Goal: Information Seeking & Learning: Check status

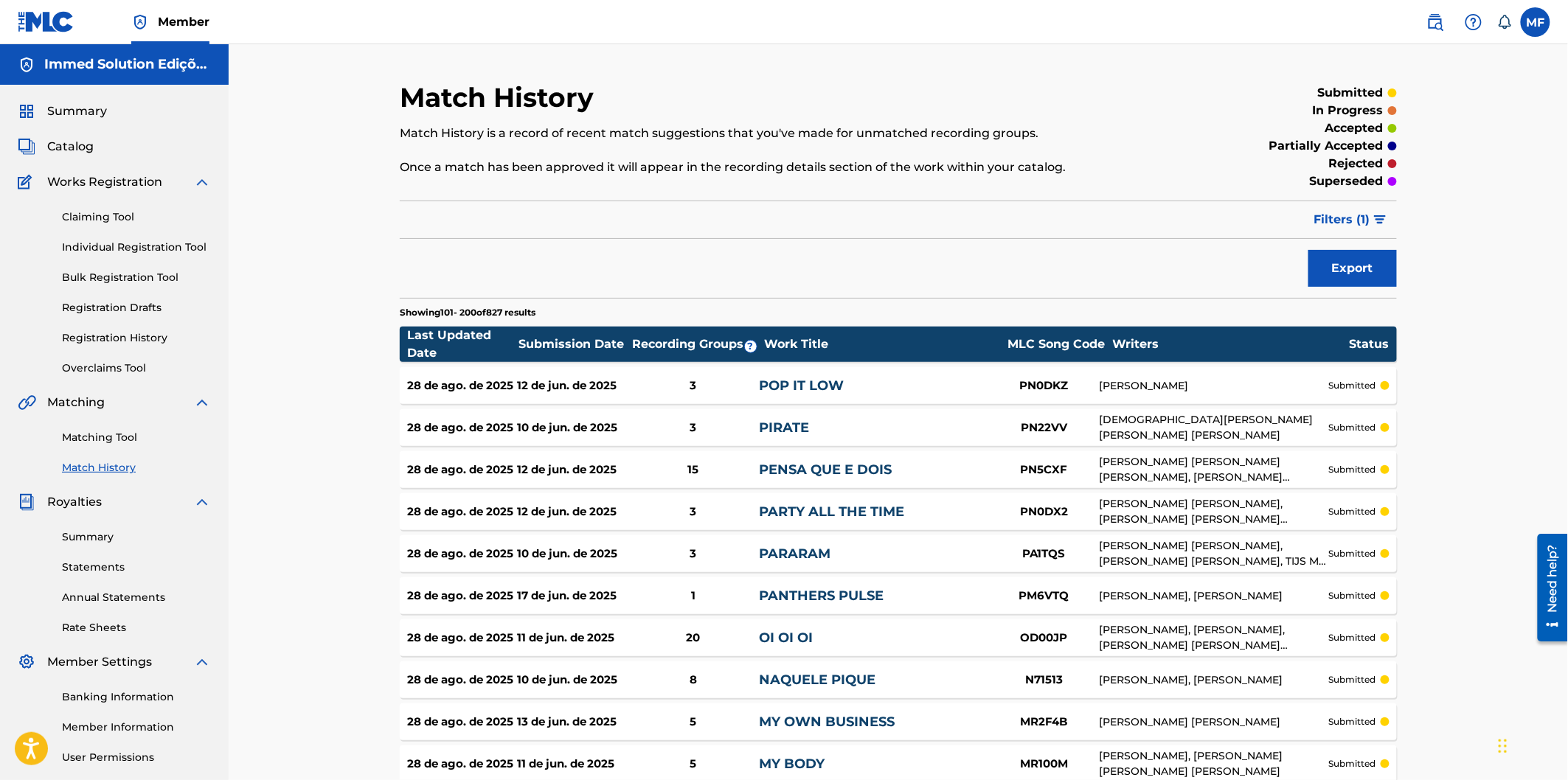
click at [124, 362] on link "Overclaims Tool" at bounding box center [137, 367] width 149 height 15
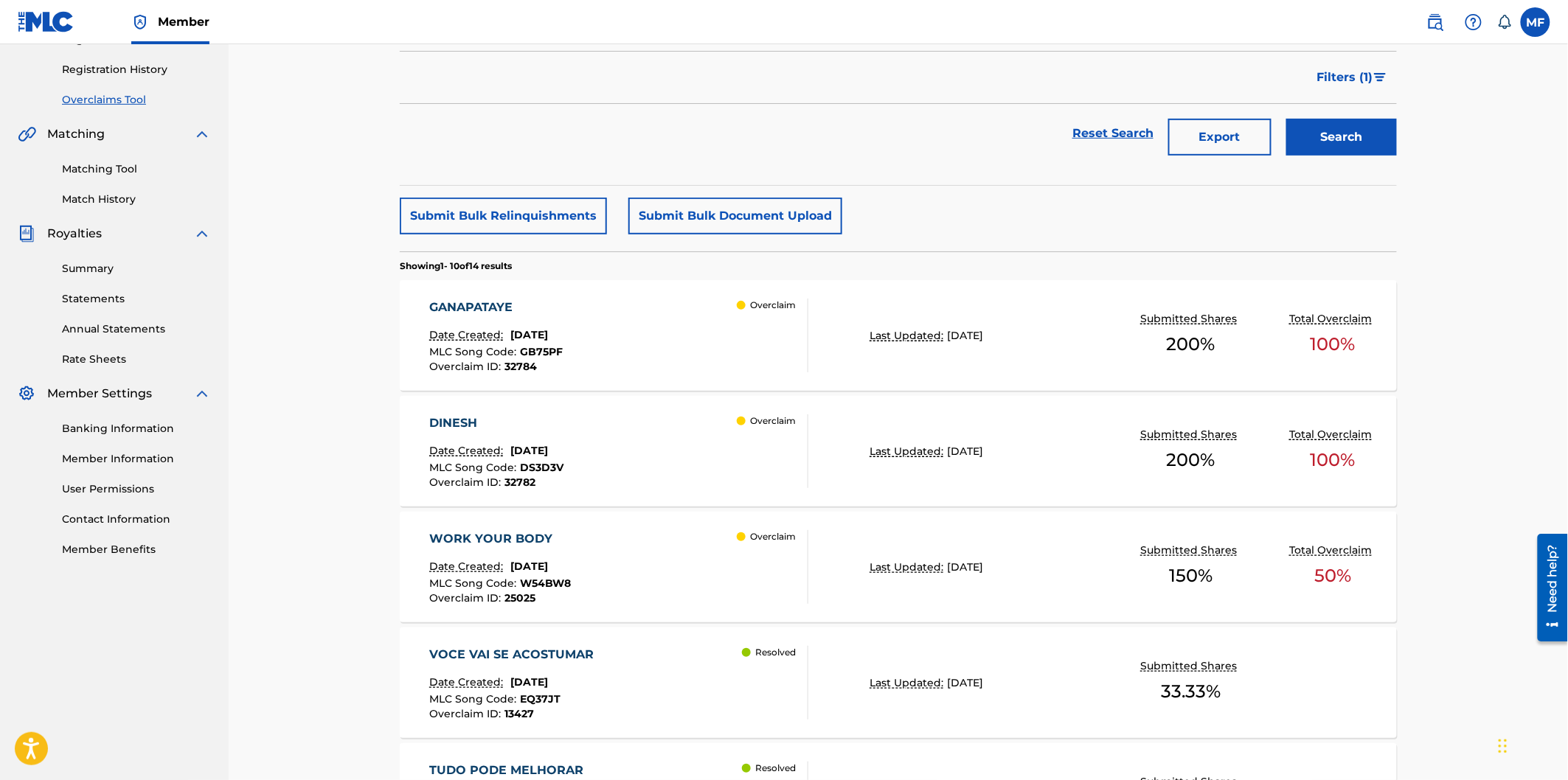
scroll to position [297, 0]
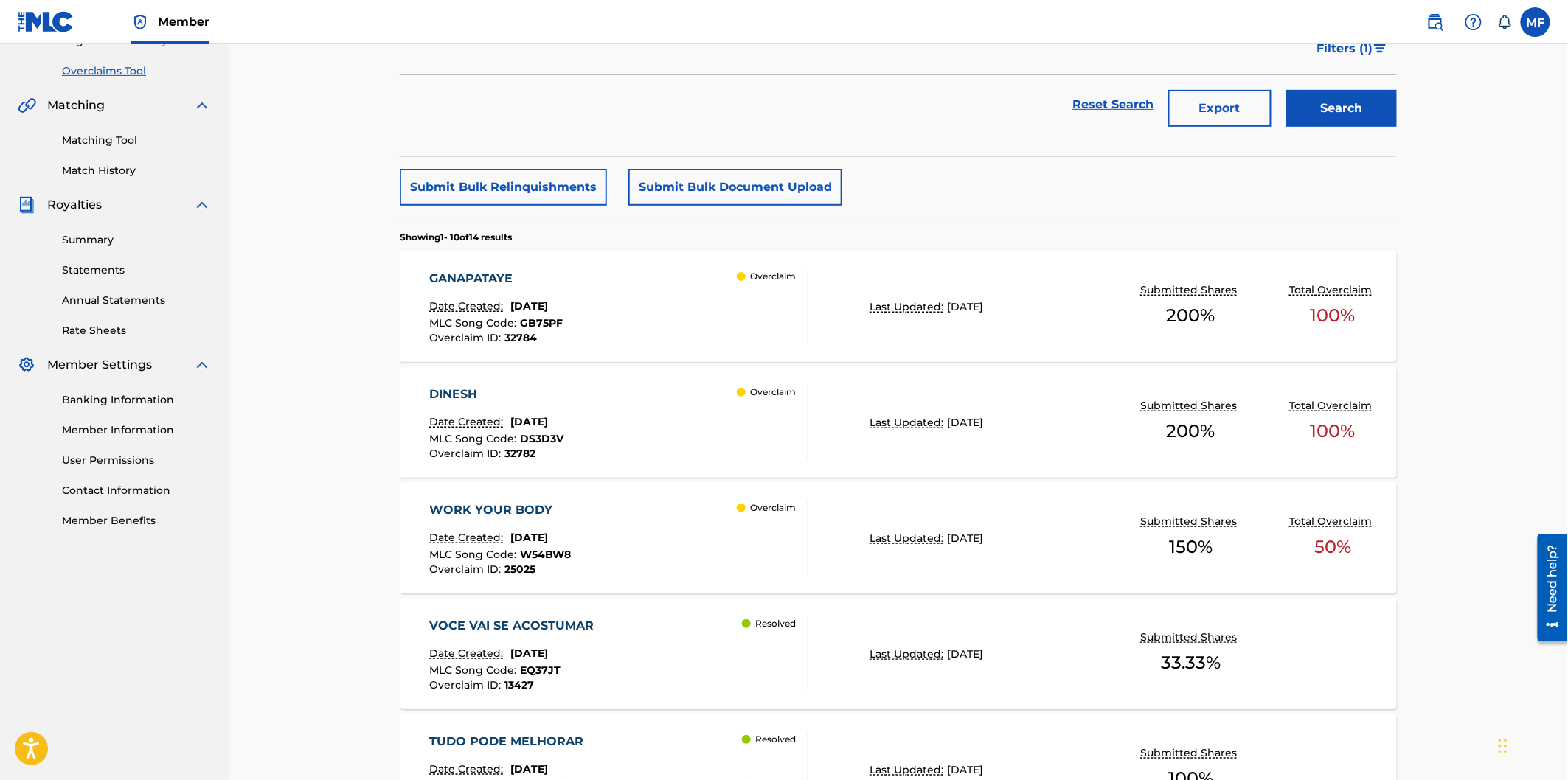
click at [761, 335] on div "Overclaim" at bounding box center [772, 306] width 71 height 73
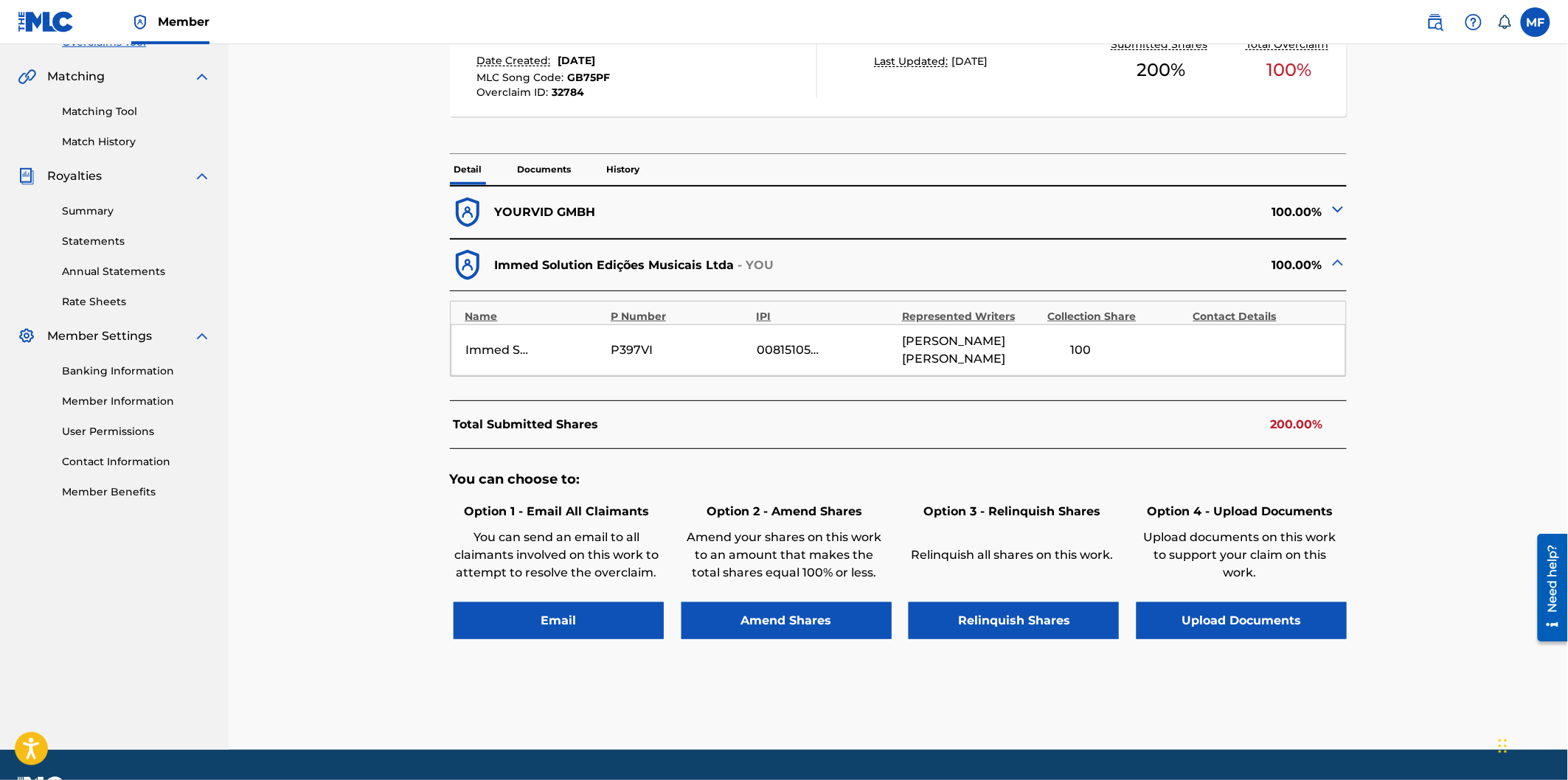
scroll to position [367, 0]
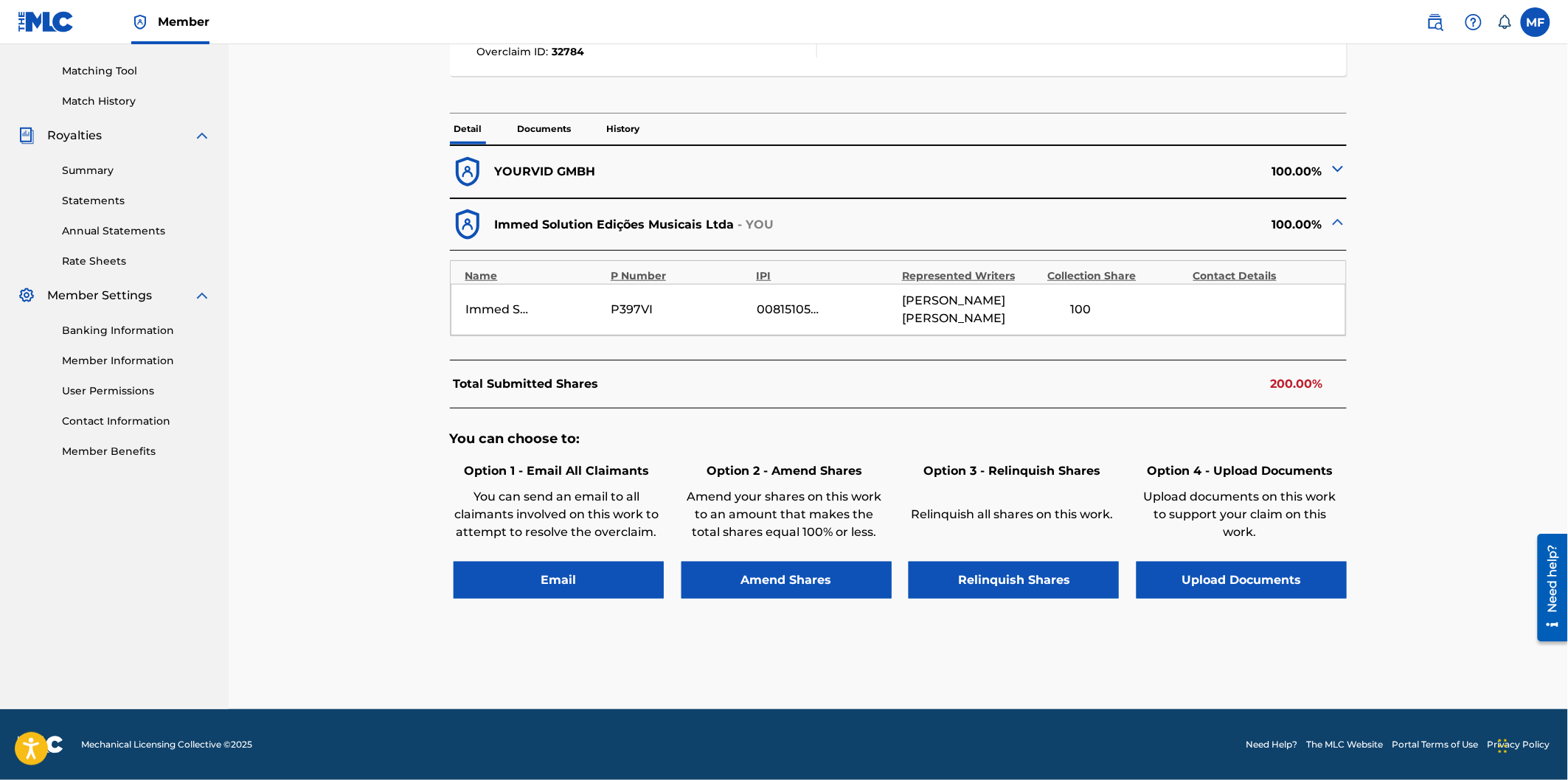
click at [1347, 171] on img at bounding box center [1338, 169] width 18 height 18
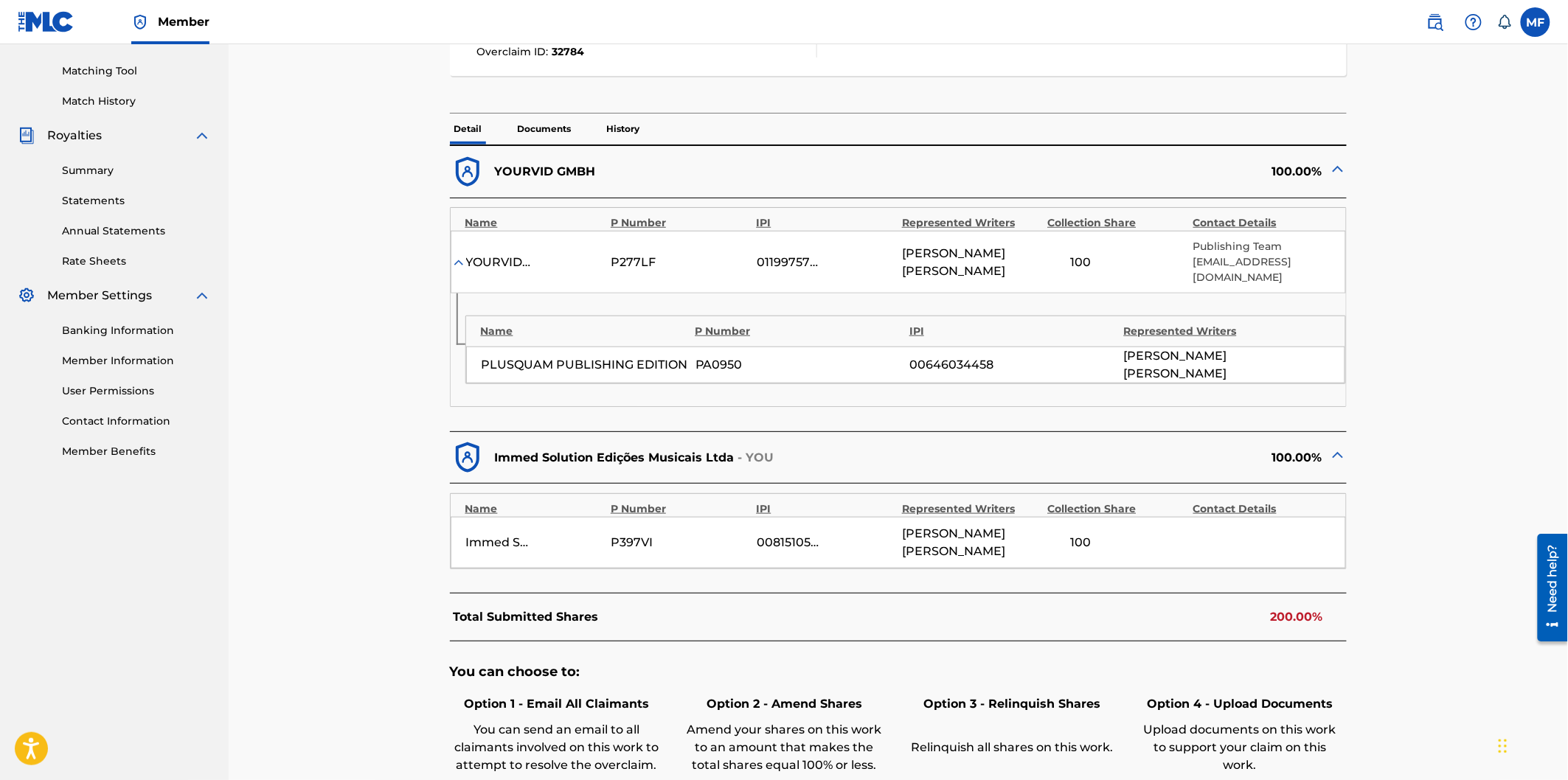
click at [1347, 171] on img at bounding box center [1338, 169] width 18 height 18
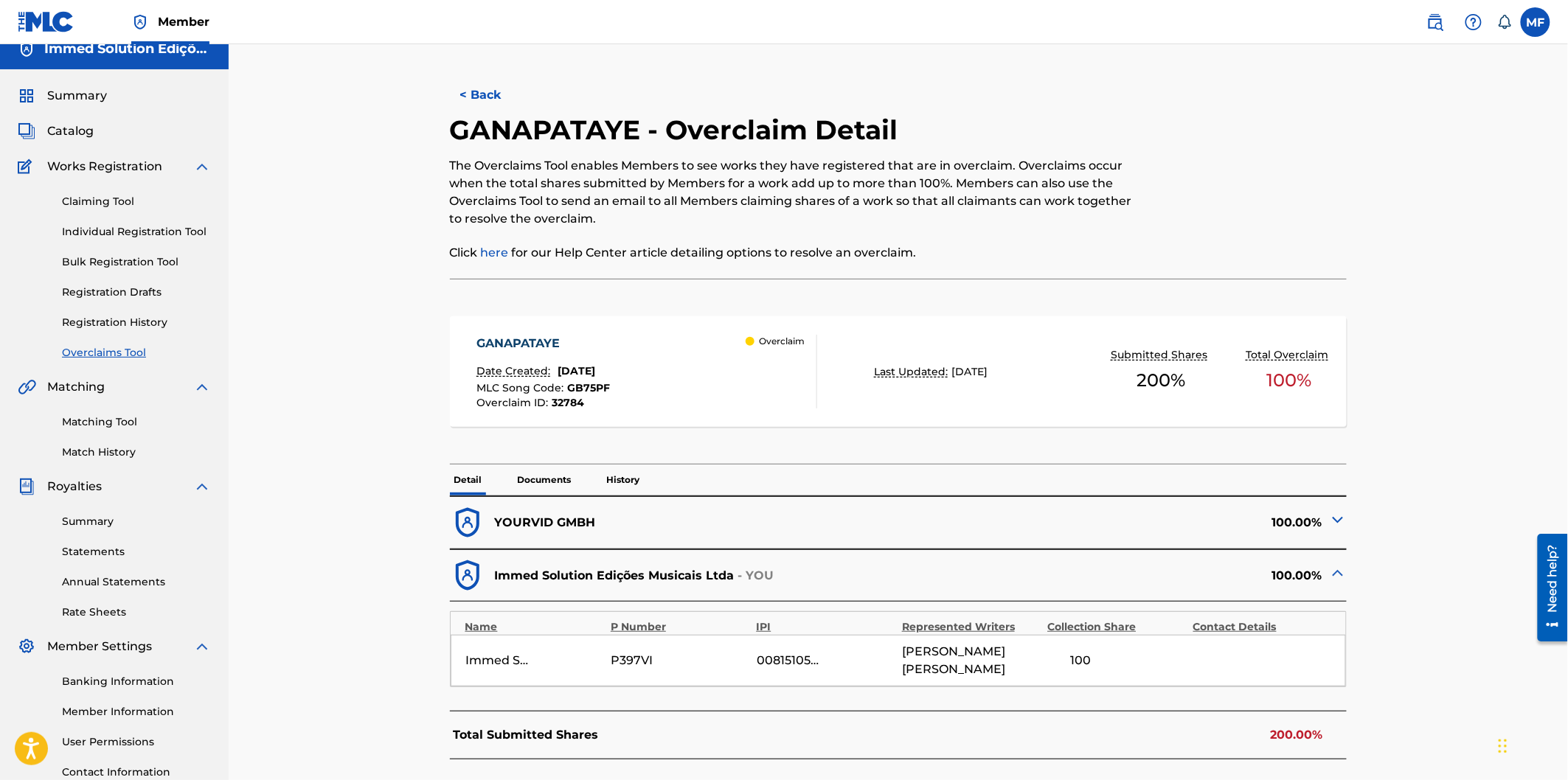
scroll to position [0, 0]
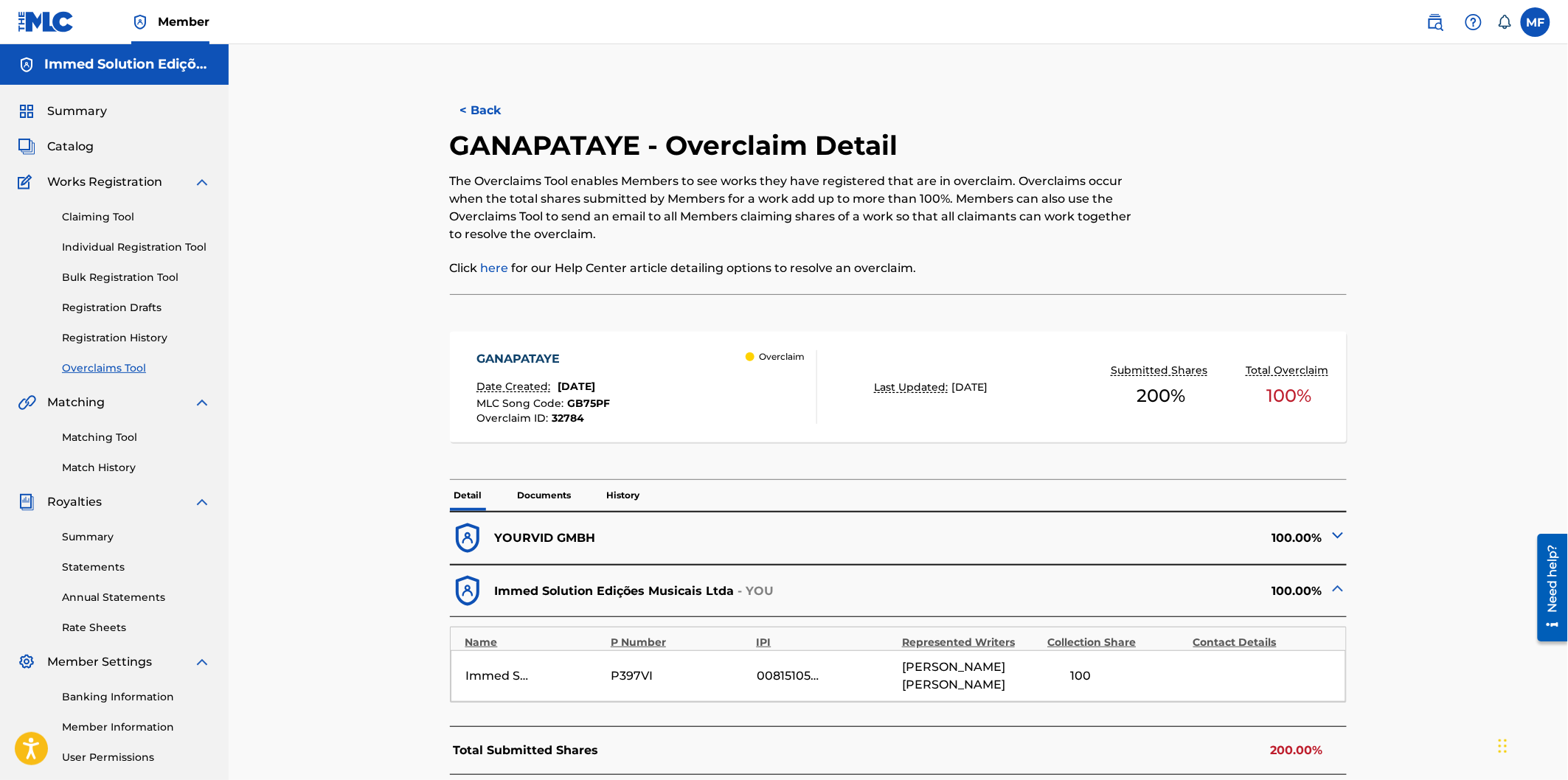
click at [494, 104] on button "< Back" at bounding box center [494, 111] width 89 height 37
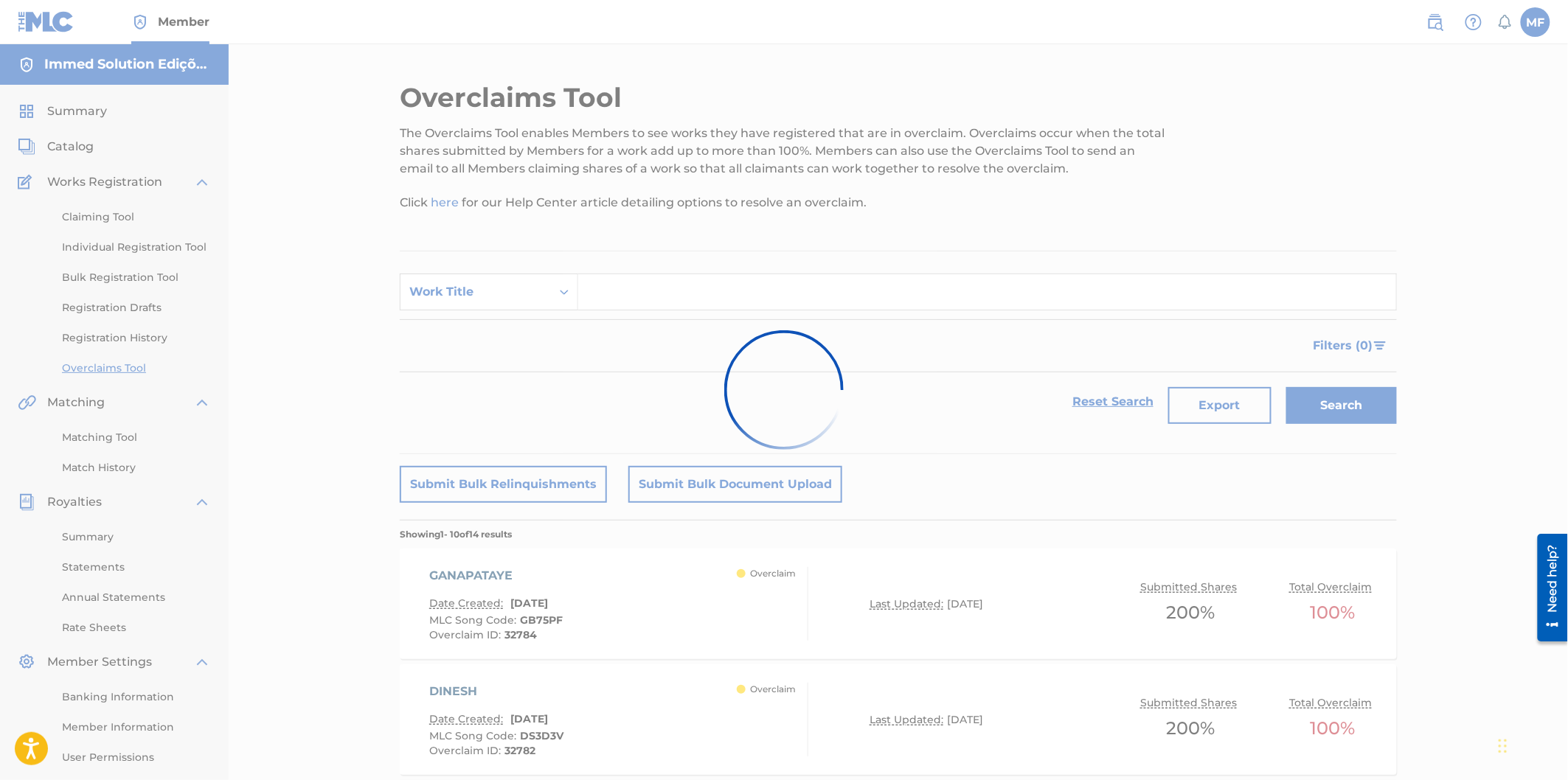
scroll to position [297, 0]
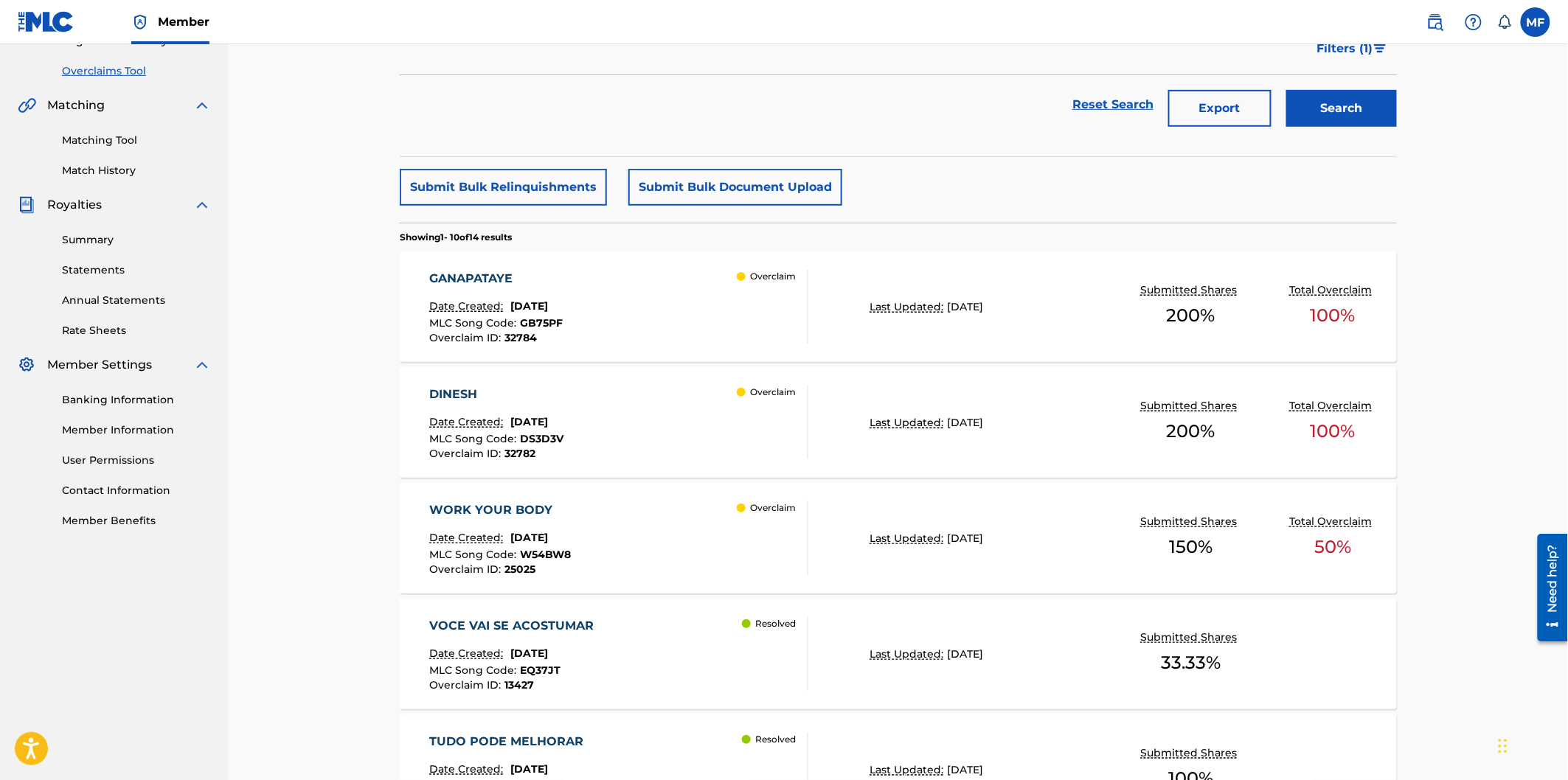
click at [762, 309] on div "Overclaim" at bounding box center [772, 306] width 71 height 73
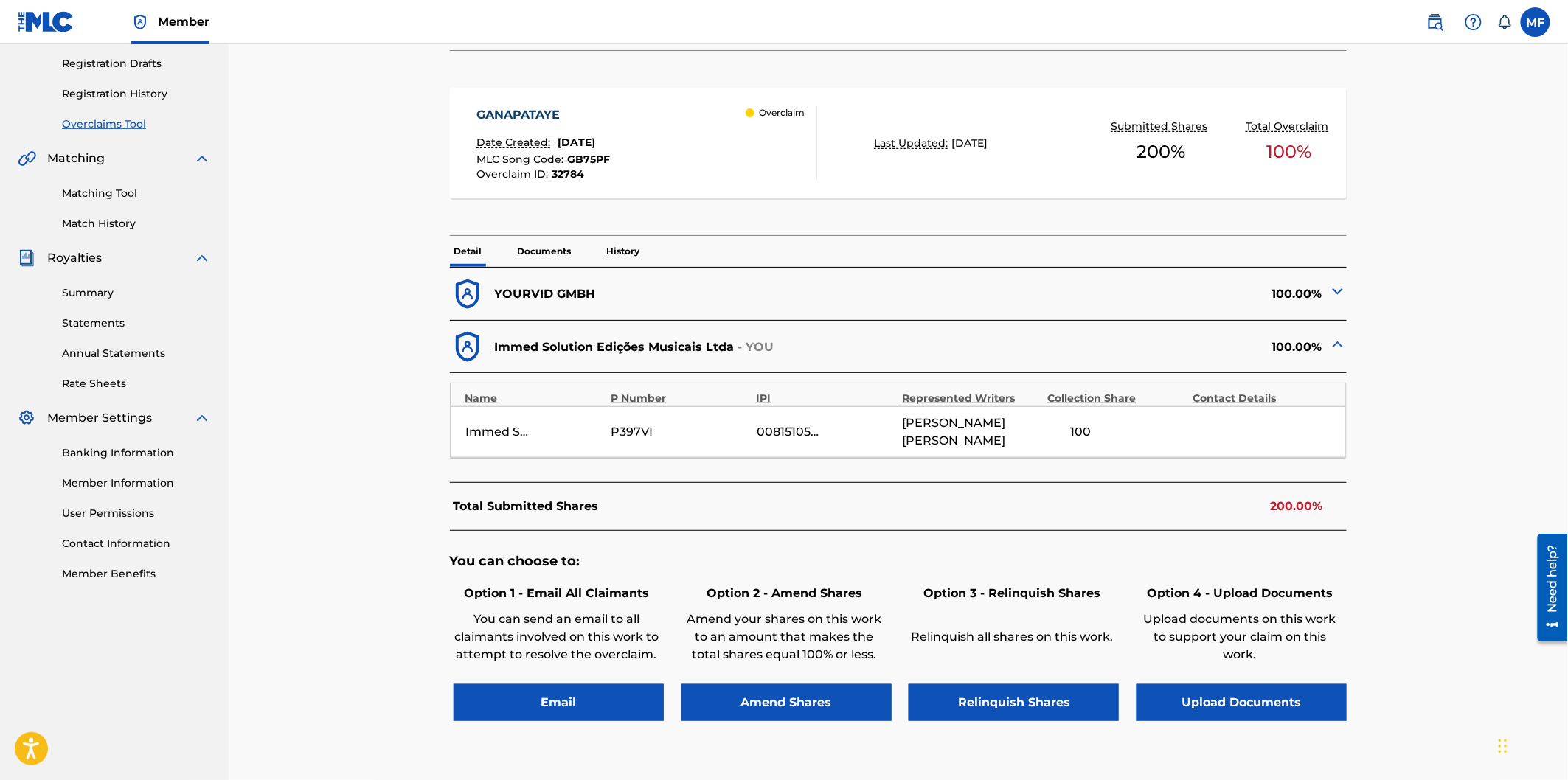
scroll to position [245, 0]
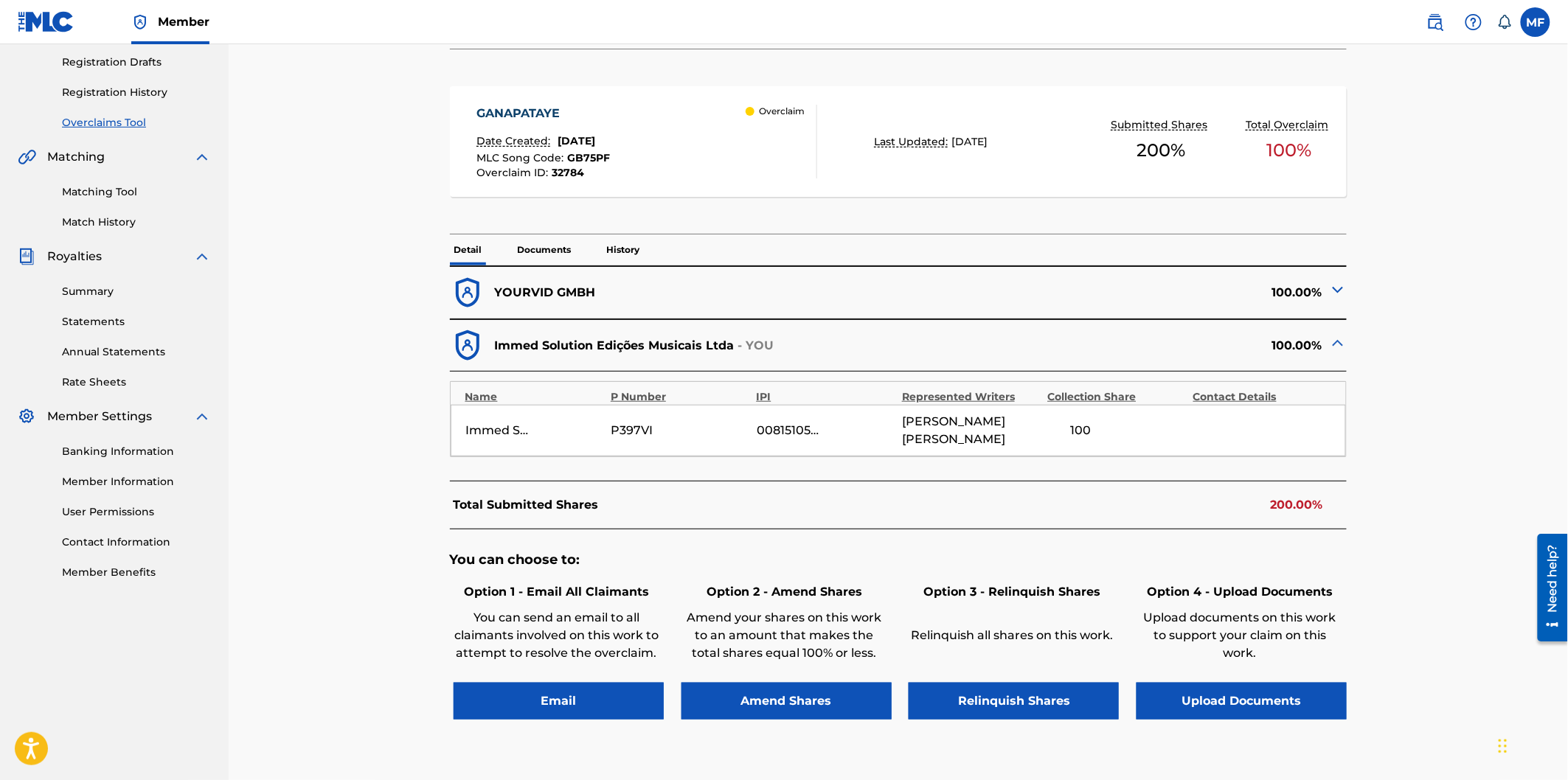
click at [1326, 288] on div "100.00%" at bounding box center [1122, 293] width 448 height 36
click at [1330, 291] on img at bounding box center [1338, 290] width 18 height 18
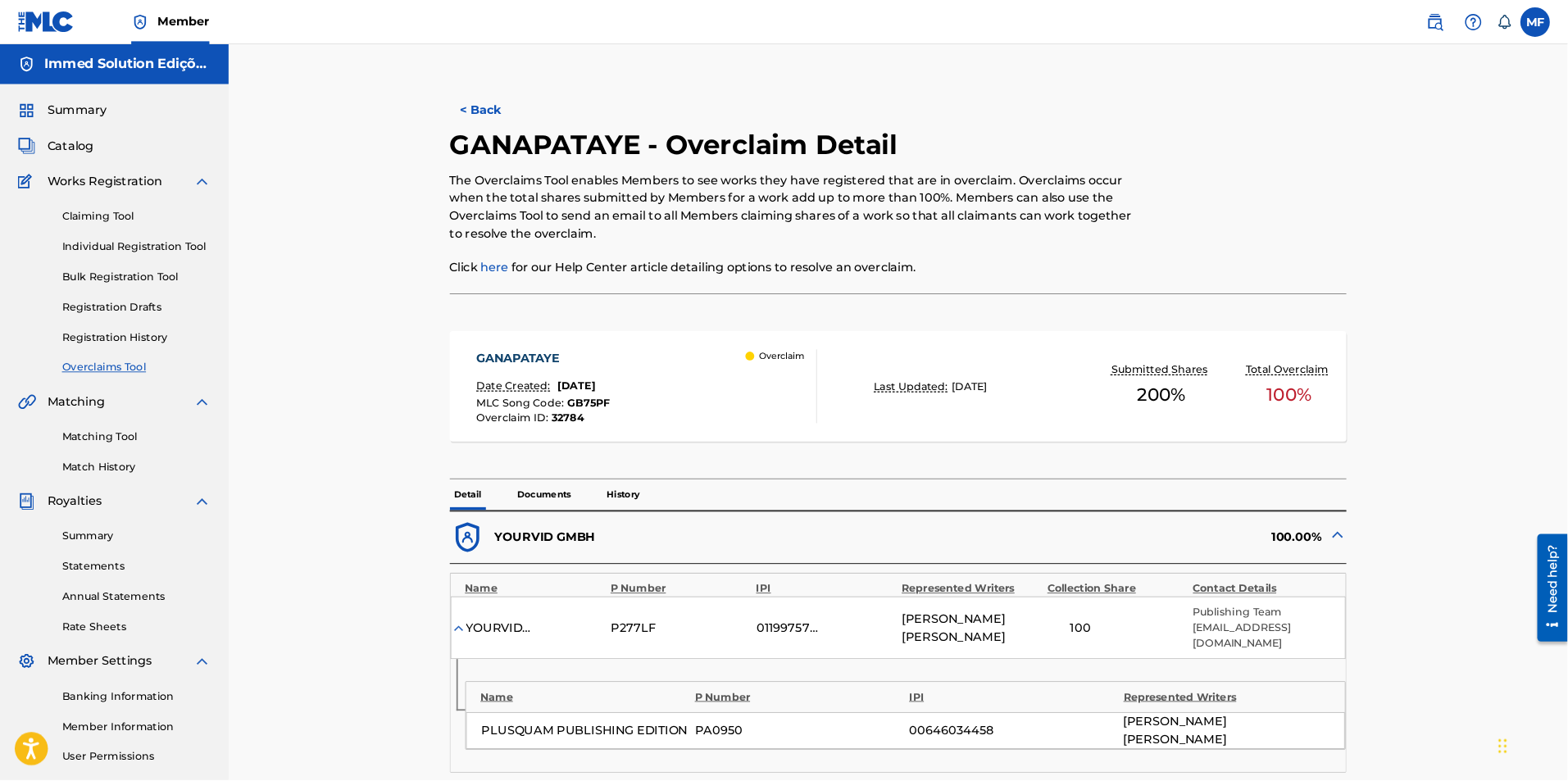
scroll to position [0, 0]
click at [85, 159] on span "Catalog" at bounding box center [78, 163] width 52 height 20
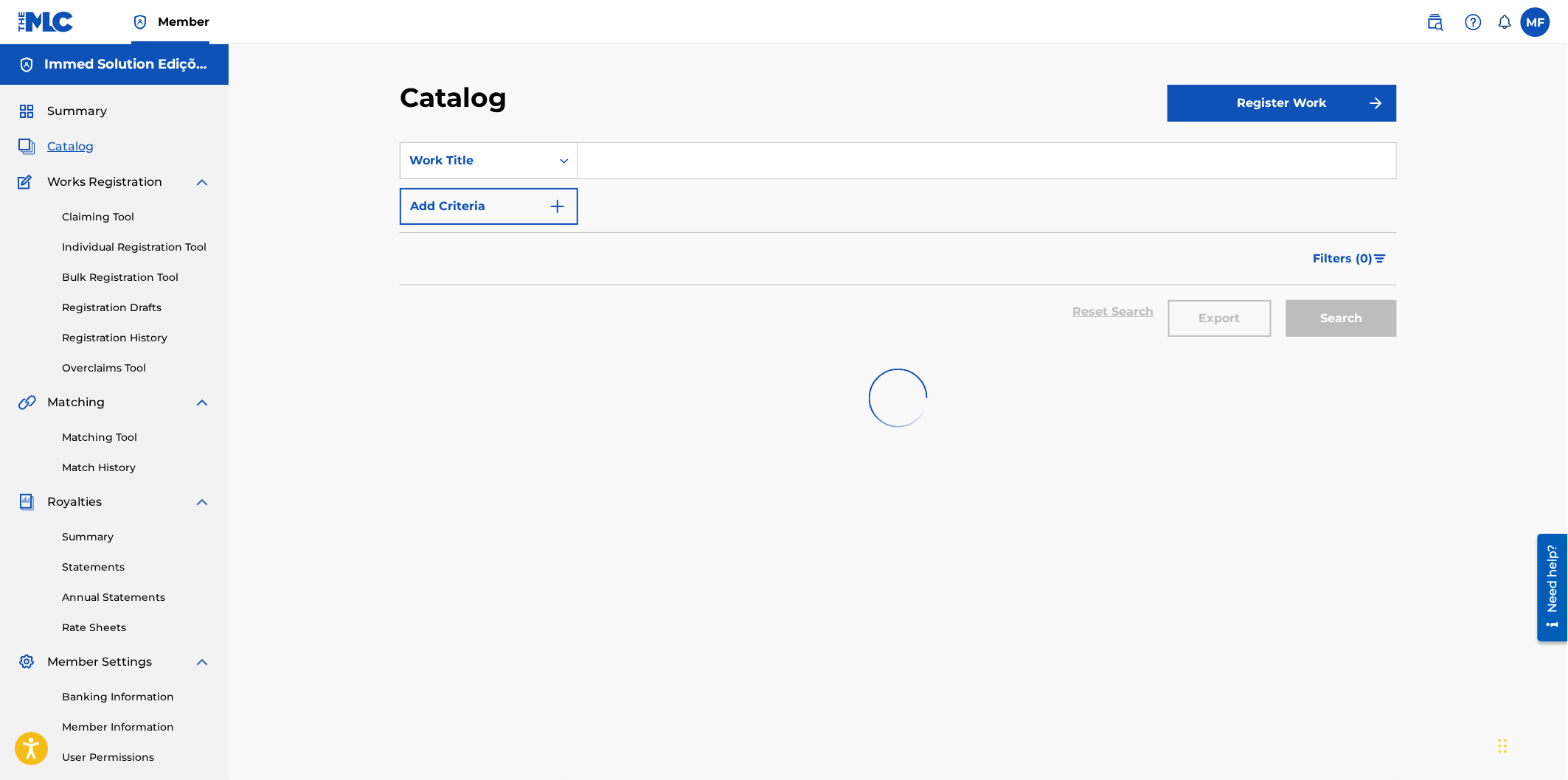
click at [78, 107] on span "Summary" at bounding box center [77, 111] width 60 height 18
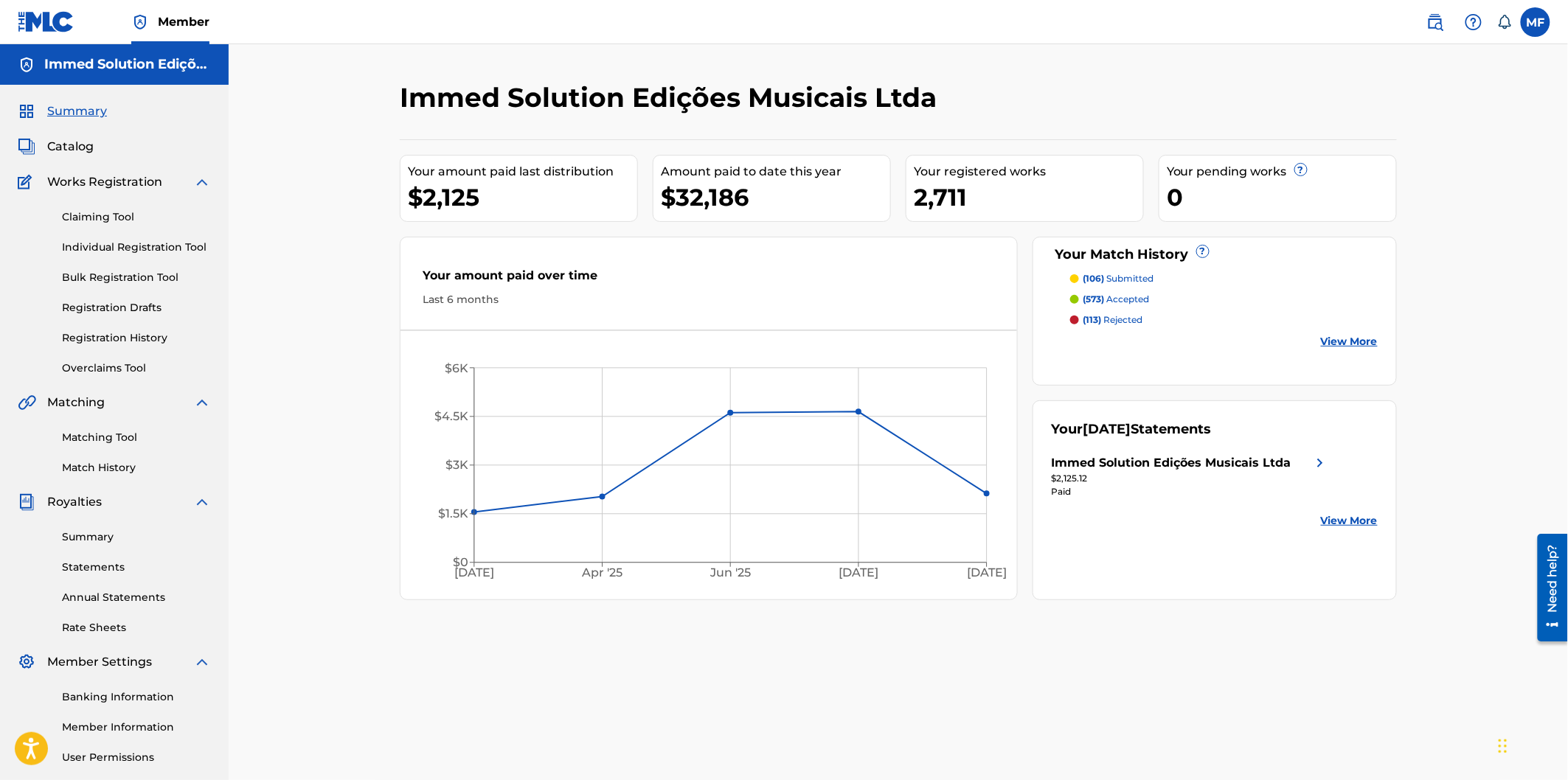
click at [1431, 261] on div "Immed Solution Edições Musicais Ltda Your amount paid last distribution $2,125 …" at bounding box center [898, 444] width 1339 height 799
click at [1428, 248] on div "Immed Solution Edições Musicais Ltda Your amount paid last distribution $2,125 …" at bounding box center [898, 444] width 1339 height 799
click at [1050, 84] on div "Immed Solution Edições Musicais Ltda" at bounding box center [784, 103] width 767 height 44
click at [1225, 93] on div at bounding box center [1282, 103] width 229 height 44
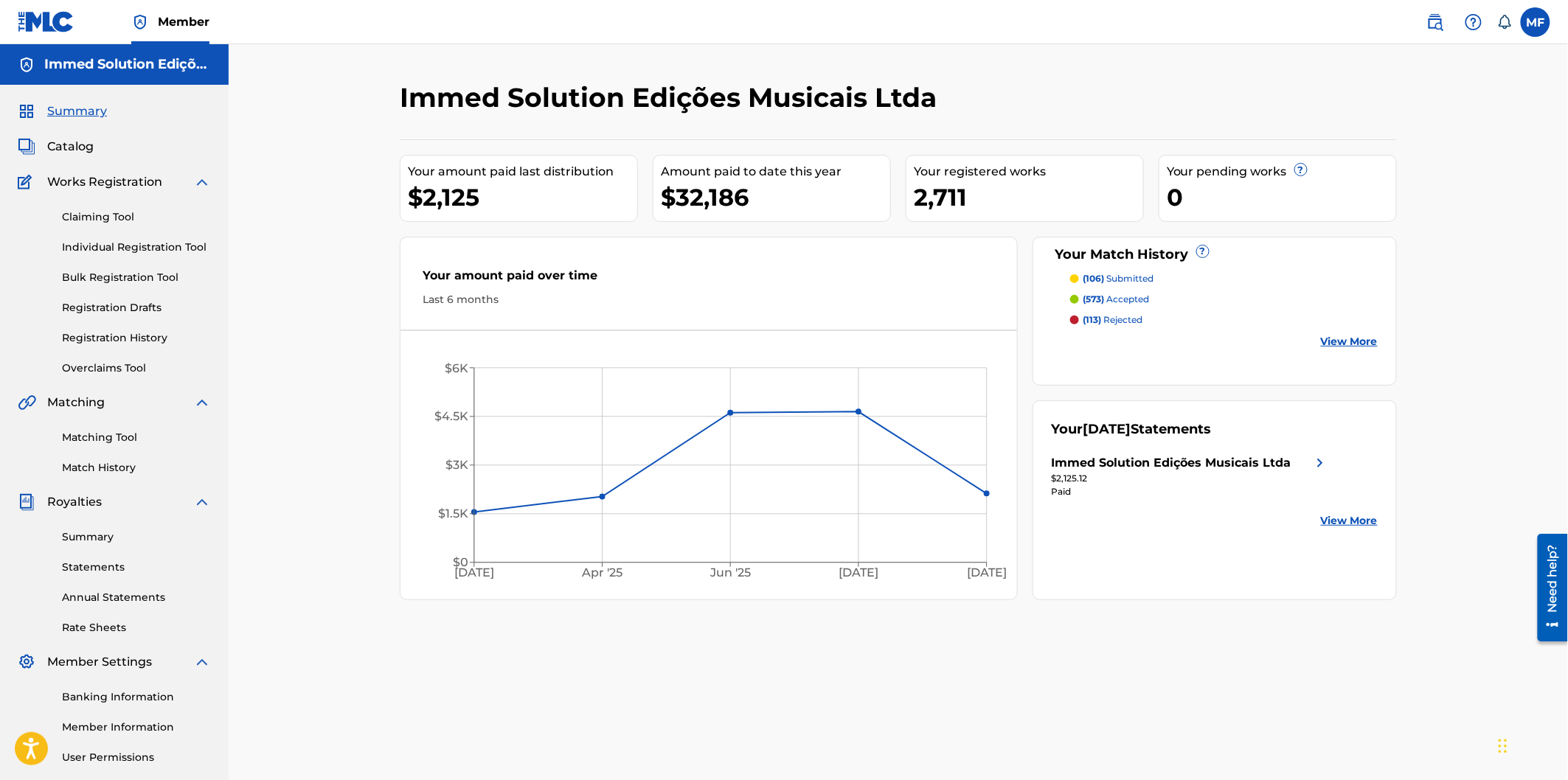
click at [1022, 656] on div "Immed Solution Edições Musicais Ltda Your amount paid last distribution $2,125 …" at bounding box center [898, 462] width 1032 height 762
click at [1022, 655] on div "Immed Solution Edições Musicais Ltda Your amount paid last distribution $2,125 …" at bounding box center [898, 462] width 1032 height 762
drag, startPoint x: 860, startPoint y: 416, endPoint x: 801, endPoint y: 413, distance: 59.1
click at [839, 417] on line at bounding box center [730, 417] width 513 height 0
click at [485, 485] on icon "[DATE] Apr '[DATE] [DATE] '[DATE] $0 $1.5K $3K $4.5K $6K" at bounding box center [708, 468] width 616 height 246
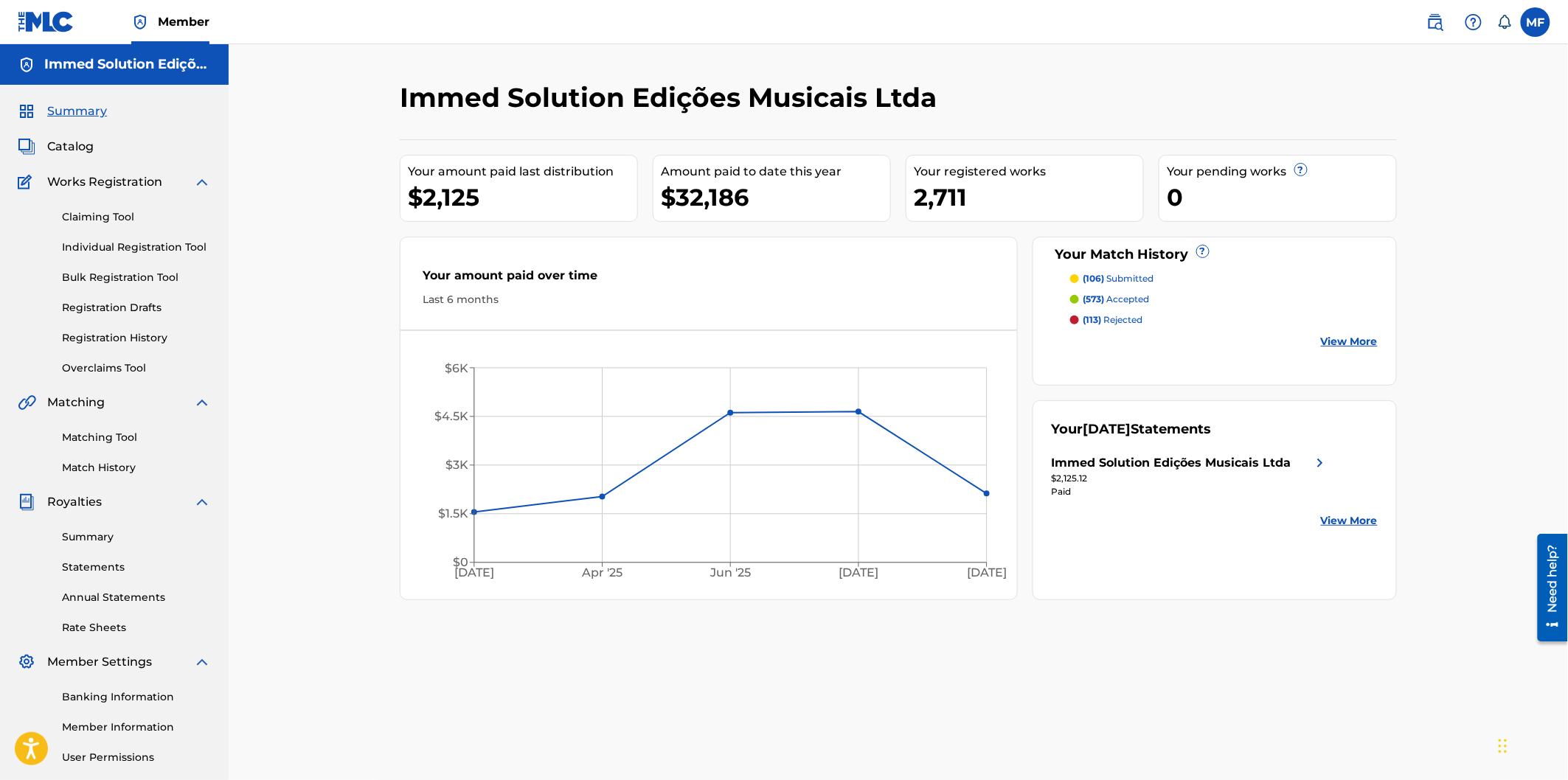
click at [694, 360] on icon "[DATE] Apr '[DATE] [DATE] '[DATE] $0 $1.5K $3K $4.5K $6K" at bounding box center [708, 468] width 616 height 246
click at [1103, 111] on div "Immed Solution Edições Musicais Ltda" at bounding box center [784, 103] width 767 height 44
click at [1130, 94] on div "Immed Solution Edições Musicais Ltda" at bounding box center [784, 103] width 767 height 44
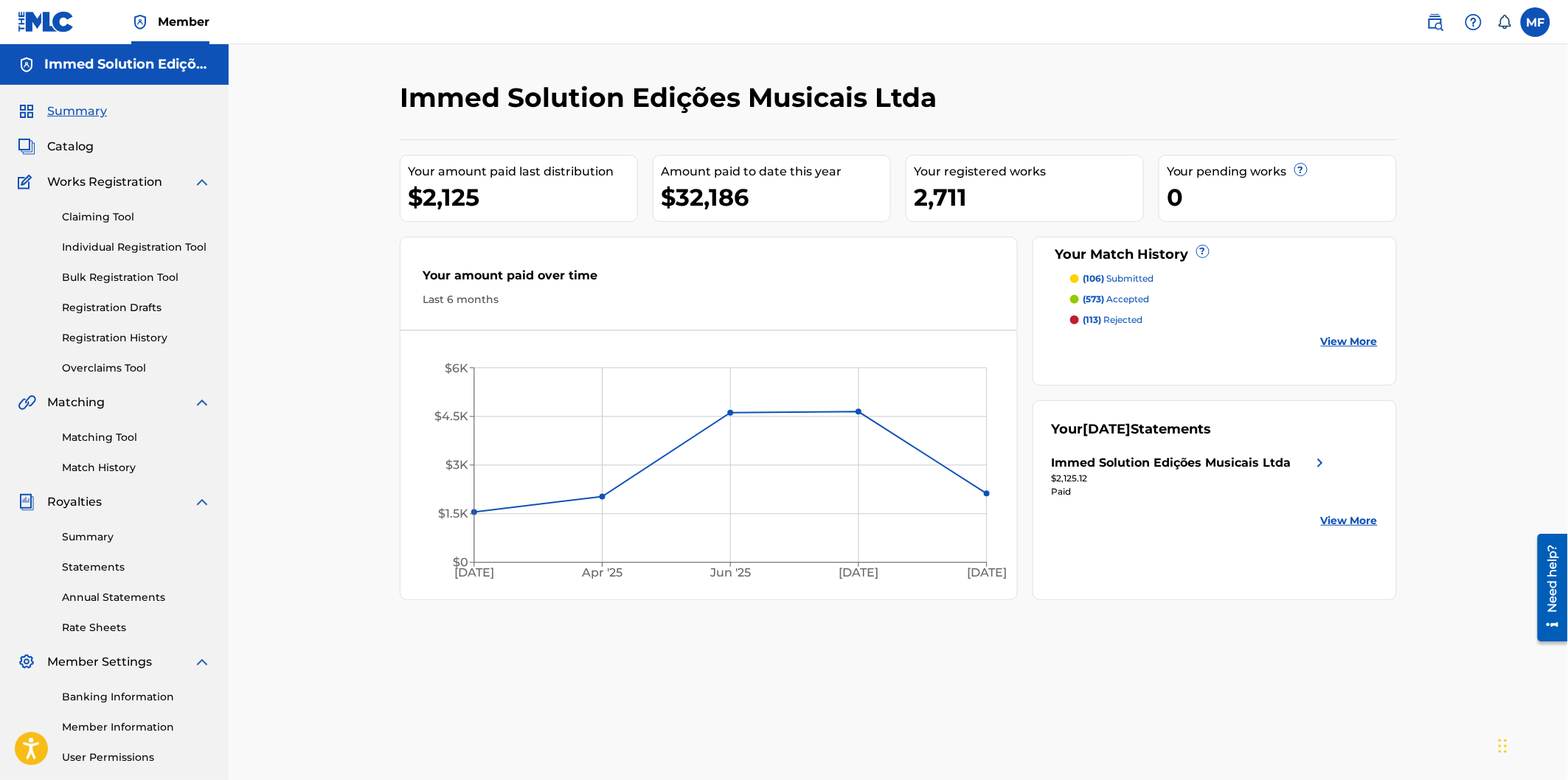
click at [829, 279] on div "Your amount paid over time" at bounding box center [708, 279] width 572 height 25
click at [638, 320] on div "Your amount paid over time Last 6 months" at bounding box center [708, 287] width 616 height 85
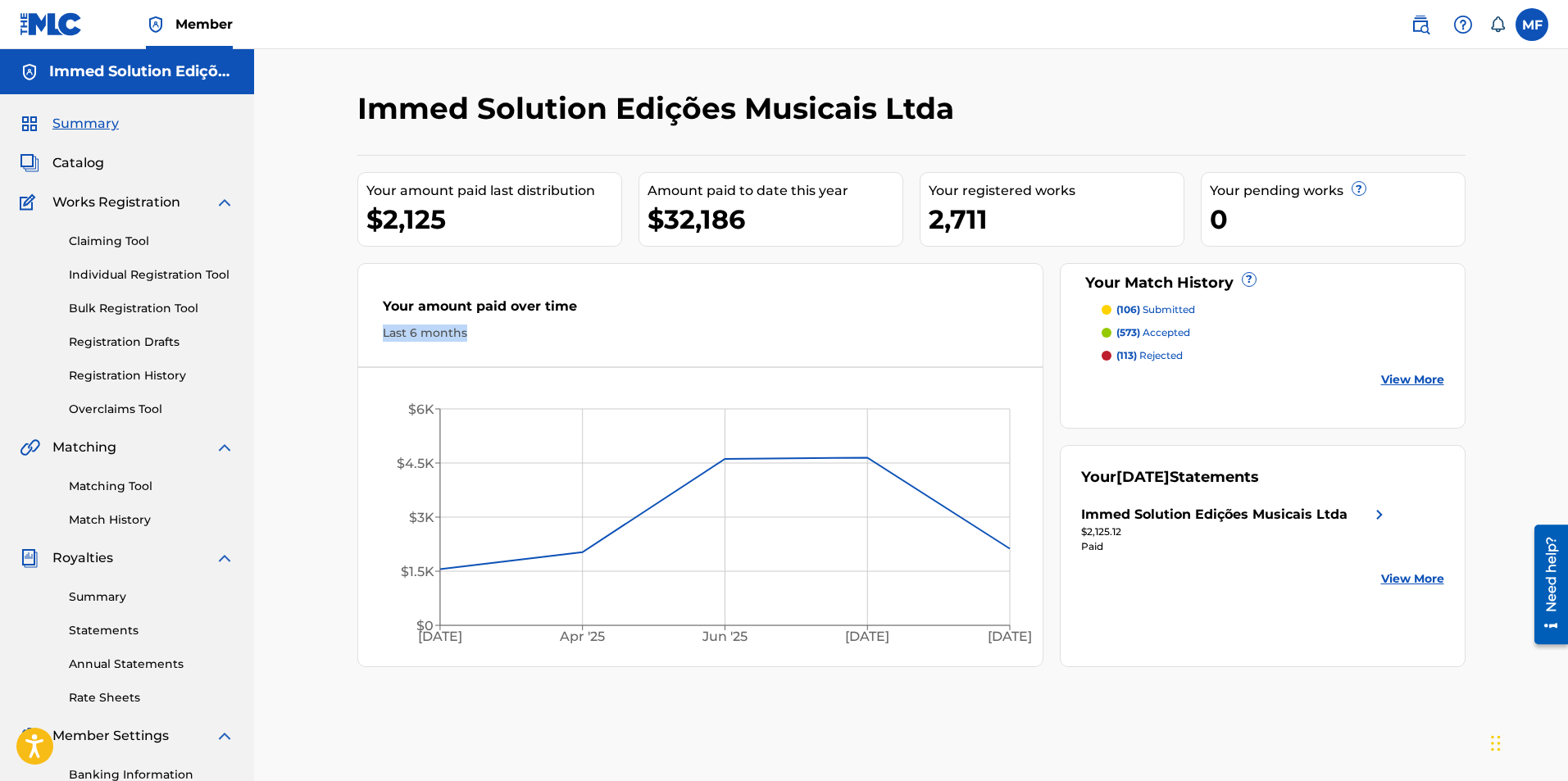
drag, startPoint x: 1169, startPoint y: 83, endPoint x: 1200, endPoint y: 35, distance: 57.1
click at [1169, 83] on div "Immed Solution Edições Musicais Ltda Your amount paid last distribution $2,125 …" at bounding box center [911, 494] width 1314 height 889
click at [1075, 35] on nav "Member MF MF [PERSON_NAME] [EMAIL_ADDRESS][DOMAIN_NAME] Notification Preference…" at bounding box center [784, 24] width 1568 height 49
click at [854, 365] on div "Your amount paid over time Last 6 months" at bounding box center [700, 319] width 685 height 94
